Goal: Transaction & Acquisition: Purchase product/service

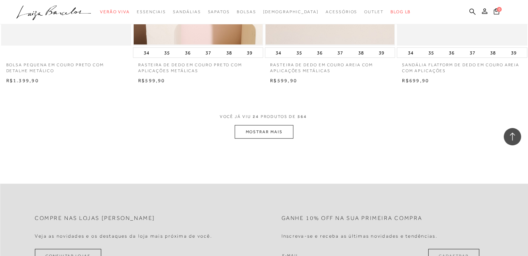
scroll to position [1429, 0]
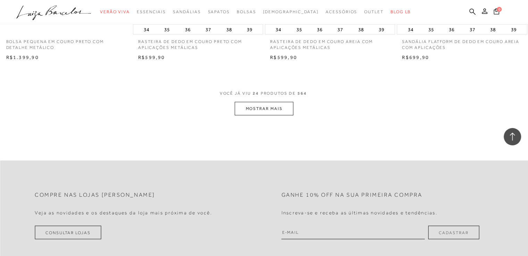
click at [257, 110] on button "MOSTRAR MAIS" at bounding box center [264, 109] width 58 height 14
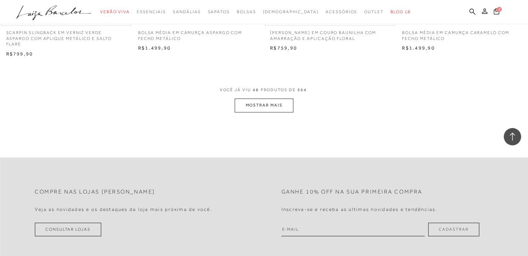
scroll to position [2905, 0]
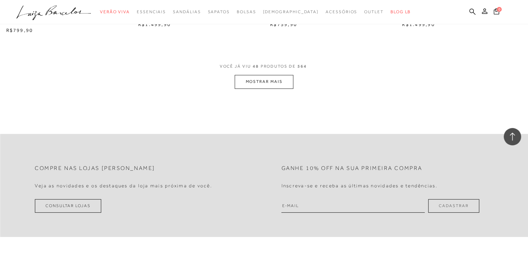
click at [268, 76] on button "MOSTRAR MAIS" at bounding box center [264, 82] width 58 height 14
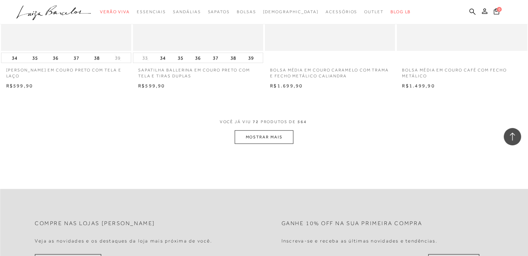
scroll to position [4325, 0]
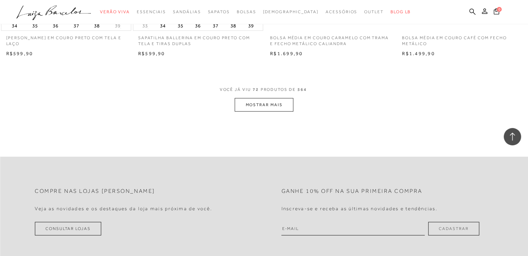
click at [269, 98] on button "MOSTRAR MAIS" at bounding box center [264, 105] width 58 height 14
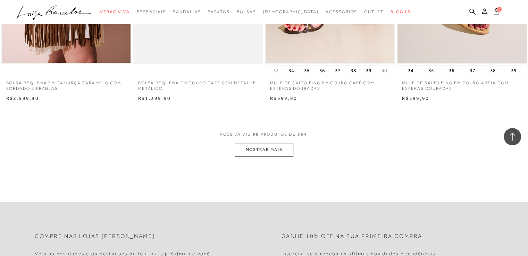
scroll to position [5754, 0]
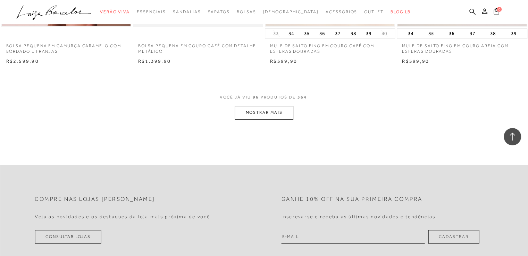
click at [254, 109] on button "MOSTRAR MAIS" at bounding box center [264, 113] width 58 height 14
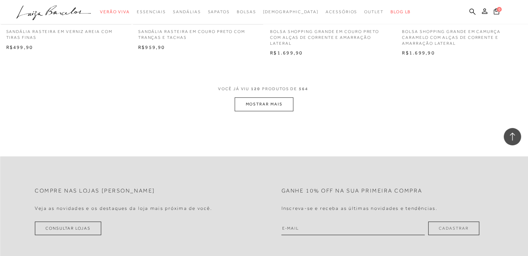
scroll to position [7221, 0]
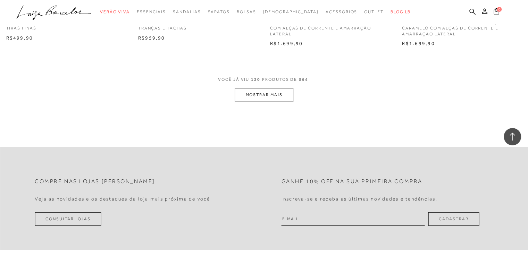
click at [257, 88] on button "MOSTRAR MAIS" at bounding box center [264, 95] width 58 height 14
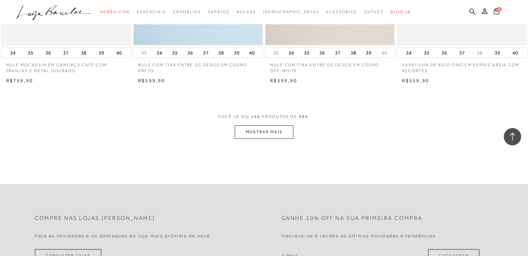
scroll to position [8631, 0]
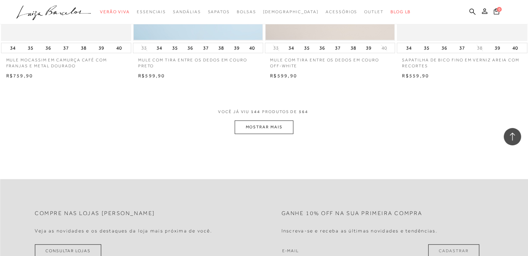
click at [255, 120] on button "MOSTRAR MAIS" at bounding box center [264, 127] width 58 height 14
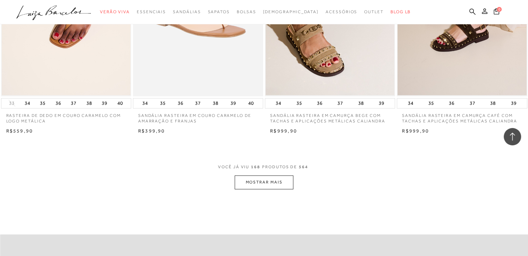
scroll to position [10084, 0]
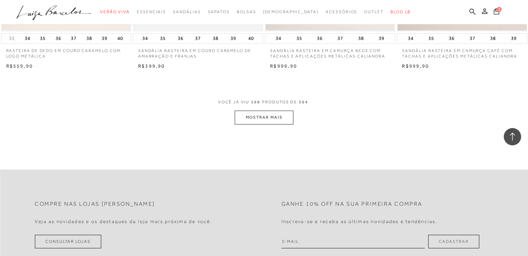
click at [260, 112] on button "MOSTRAR MAIS" at bounding box center [264, 118] width 58 height 14
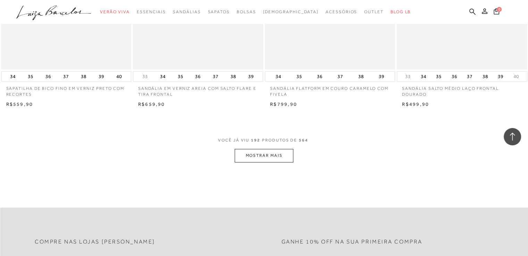
scroll to position [11555, 0]
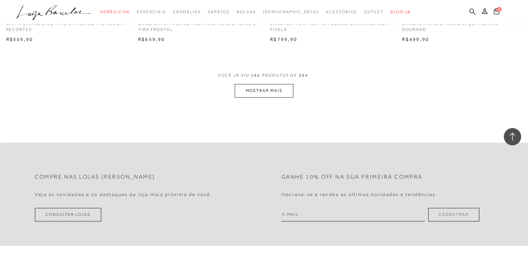
click at [259, 84] on button "MOSTRAR MAIS" at bounding box center [264, 91] width 58 height 14
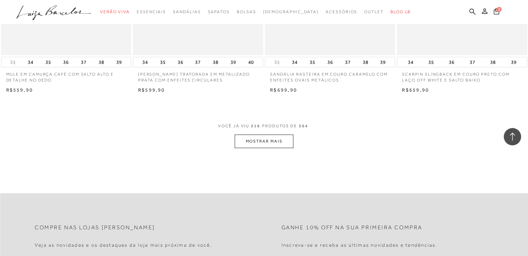
scroll to position [12966, 0]
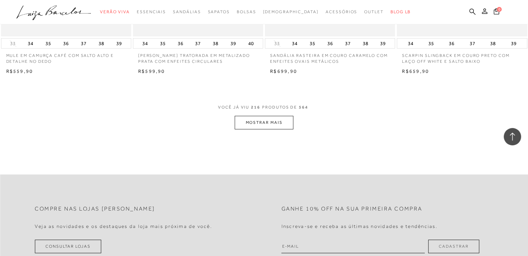
click at [271, 116] on button "MOSTRAR MAIS" at bounding box center [264, 123] width 58 height 14
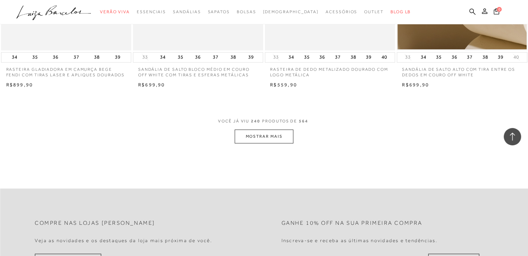
scroll to position [14400, 0]
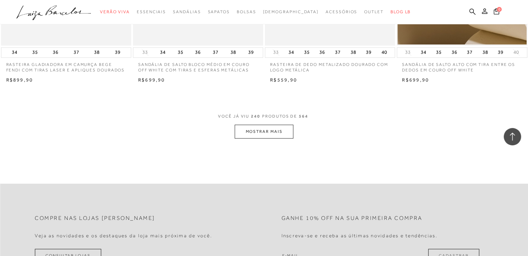
click at [255, 127] on button "MOSTRAR MAIS" at bounding box center [264, 132] width 58 height 14
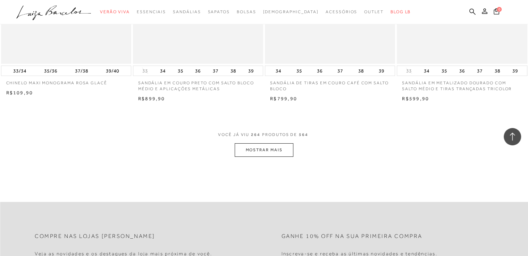
scroll to position [15885, 0]
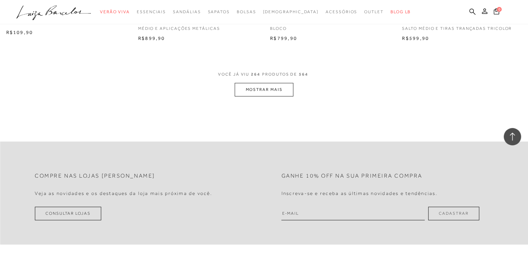
click at [261, 87] on button "MOSTRAR MAIS" at bounding box center [264, 90] width 58 height 14
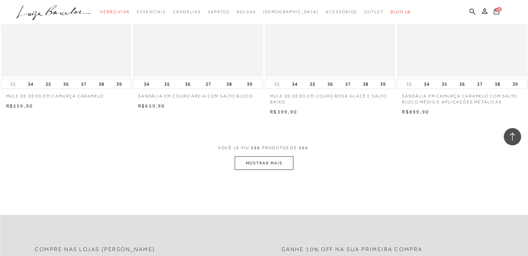
scroll to position [17286, 0]
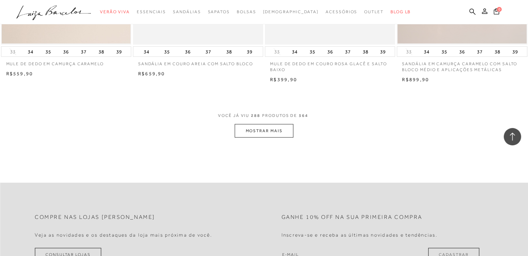
click at [276, 129] on button "MOSTRAR MAIS" at bounding box center [264, 131] width 58 height 14
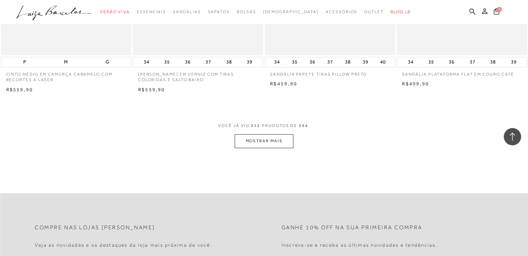
scroll to position [18771, 0]
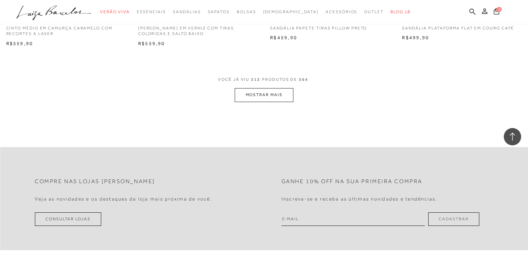
click at [247, 92] on button "MOSTRAR MAIS" at bounding box center [264, 95] width 58 height 14
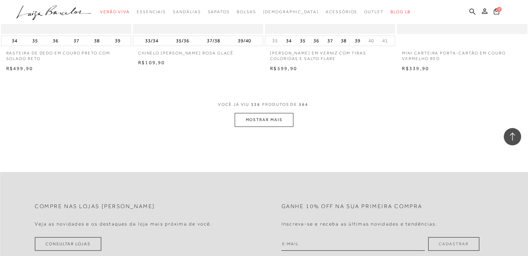
scroll to position [20223, 0]
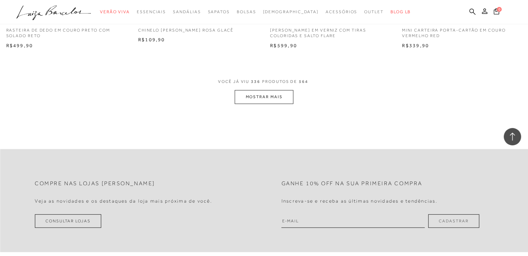
click at [266, 90] on button "MOSTRAR MAIS" at bounding box center [264, 97] width 58 height 14
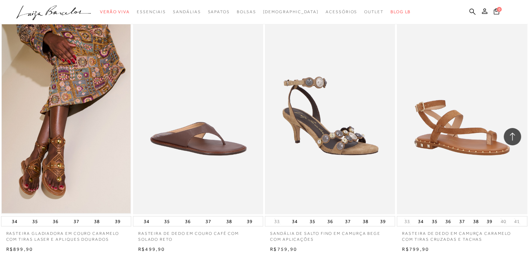
scroll to position [12093, 0]
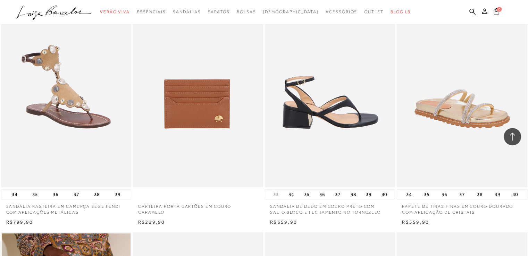
click at [338, 167] on img at bounding box center [329, 89] width 129 height 195
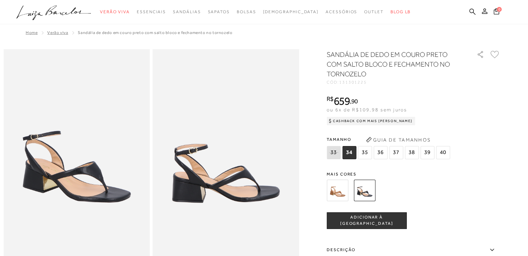
click at [412, 154] on span "38" at bounding box center [412, 152] width 14 height 13
click at [367, 223] on span "ADICIONAR À [GEOGRAPHIC_DATA]" at bounding box center [366, 220] width 79 height 12
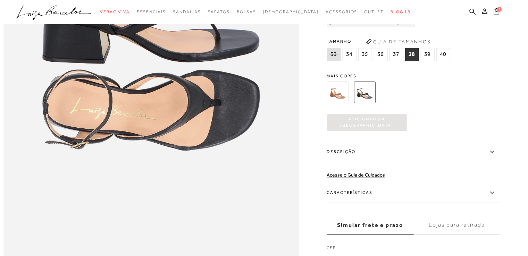
scroll to position [611, 0]
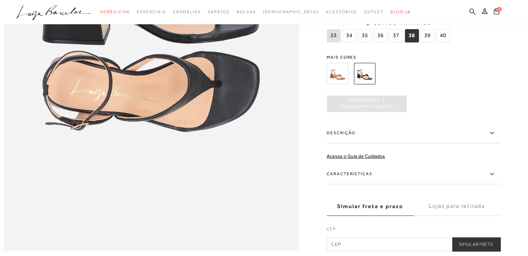
click at [380, 110] on span "Adicionado à sacola" at bounding box center [367, 104] width 80 height 12
click at [411, 42] on span "38" at bounding box center [412, 35] width 14 height 13
